Goal: Task Accomplishment & Management: Complete application form

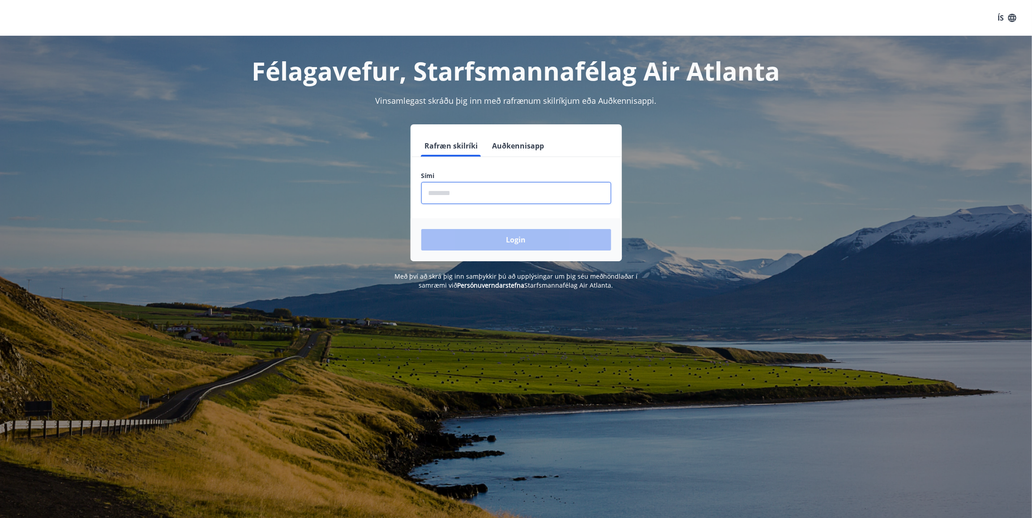
click at [469, 191] on input "phone" at bounding box center [516, 193] width 190 height 22
type input "********"
click at [539, 242] on button "Login" at bounding box center [516, 239] width 190 height 21
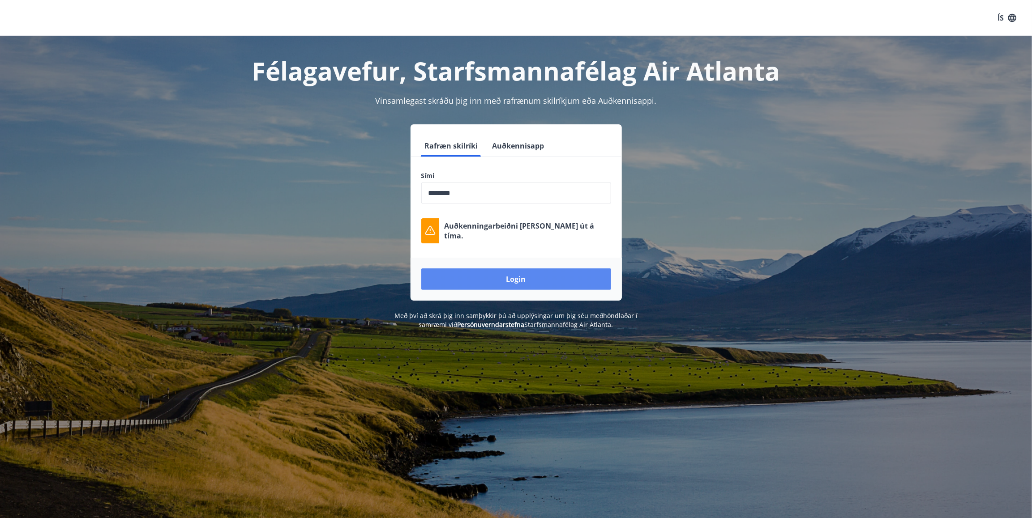
click at [534, 281] on button "Login" at bounding box center [516, 279] width 190 height 21
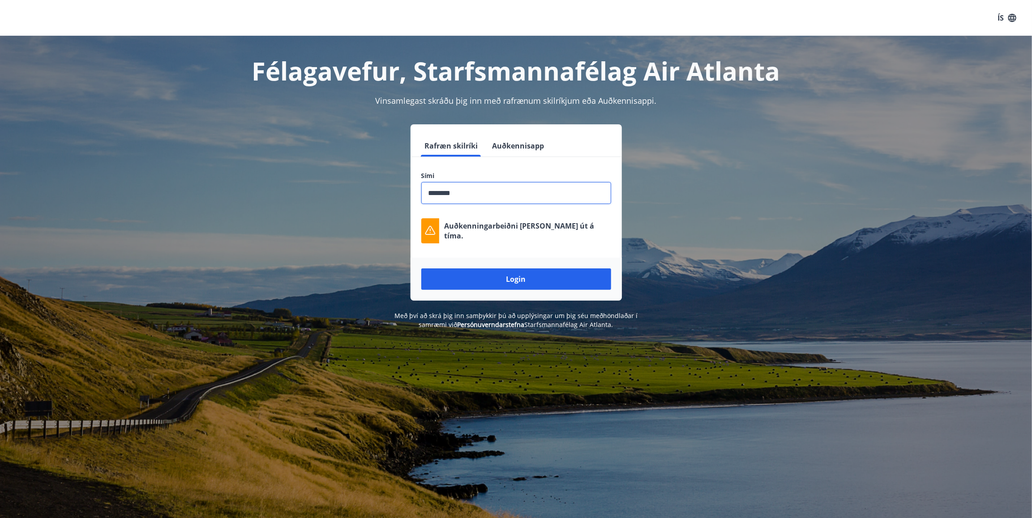
drag, startPoint x: 467, startPoint y: 194, endPoint x: 423, endPoint y: 199, distance: 45.0
click at [423, 199] on input "phone" at bounding box center [516, 193] width 190 height 22
click at [490, 199] on input "phone" at bounding box center [516, 193] width 190 height 22
click at [441, 188] on input "phone" at bounding box center [516, 193] width 190 height 22
click at [473, 197] on input "phone" at bounding box center [516, 193] width 190 height 22
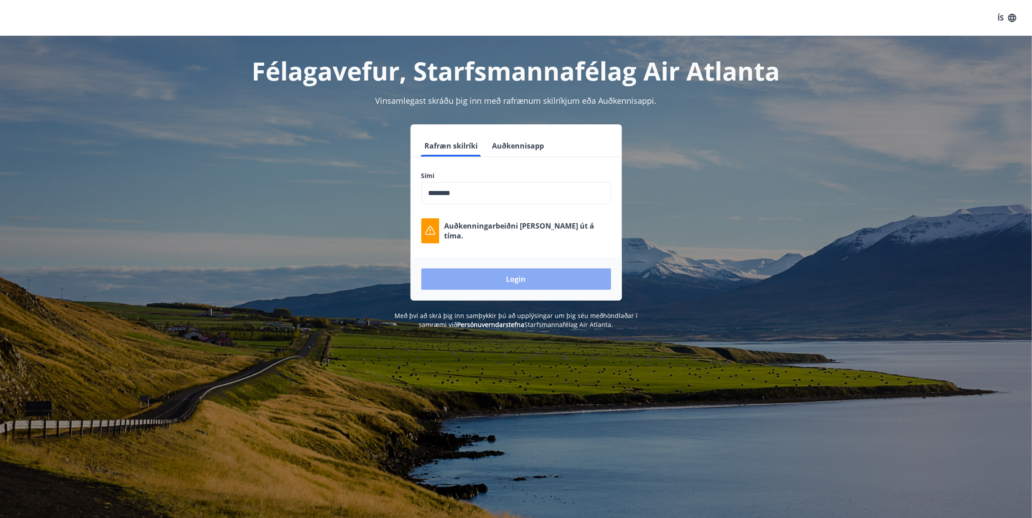
click at [514, 280] on button "Login" at bounding box center [516, 279] width 190 height 21
